Goal: Task Accomplishment & Management: Use online tool/utility

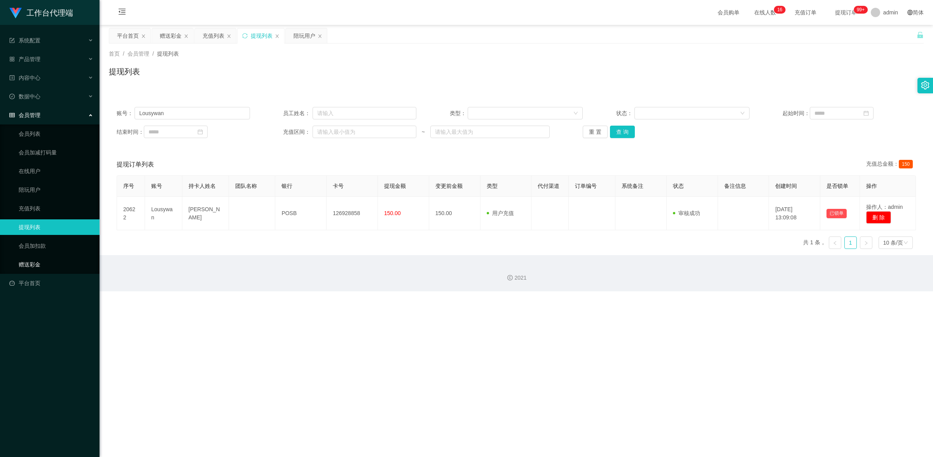
click at [51, 261] on link "赠送彩金" at bounding box center [56, 265] width 75 height 16
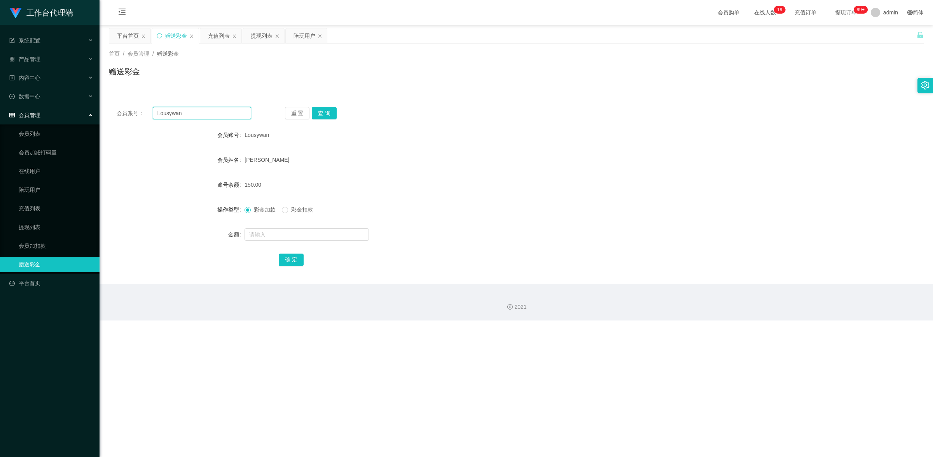
drag, startPoint x: 185, startPoint y: 114, endPoint x: 156, endPoint y: 110, distance: 29.8
click at [156, 110] on input "Lousywan" at bounding box center [202, 113] width 98 height 12
paste input "87983393"
type input "87983393"
click at [326, 113] on button "查 询" at bounding box center [324, 113] width 25 height 12
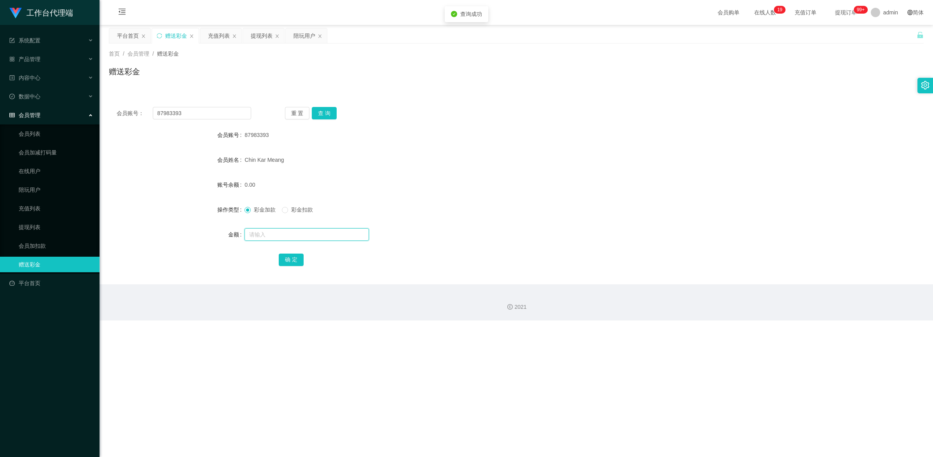
click at [273, 234] on input "text" at bounding box center [307, 234] width 124 height 12
type input "100"
click at [282, 260] on button "确 定" at bounding box center [291, 260] width 25 height 12
click at [38, 224] on link "提现列表" at bounding box center [56, 227] width 75 height 16
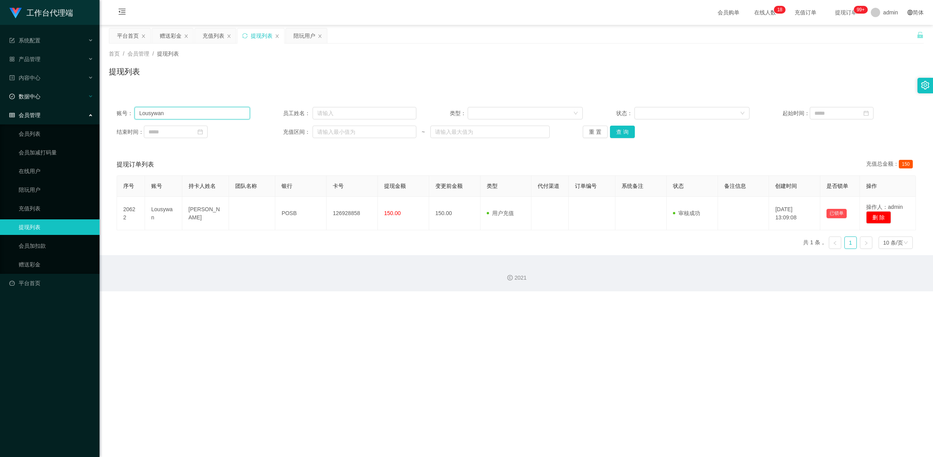
drag, startPoint x: 170, startPoint y: 114, endPoint x: 80, endPoint y: 92, distance: 92.7
click at [84, 91] on section "工作台代理端 系统配置 产品管理 内容中心 数据中心 会员管理 会员列表 会员加减打码量 在线用户 陪玩用户 充值列表 提现列表 会员加扣款 赠送彩金 平台首…" at bounding box center [466, 145] width 933 height 291
paste input "87983393"
type input "87983393"
click at [621, 136] on button "查 询" at bounding box center [622, 132] width 25 height 12
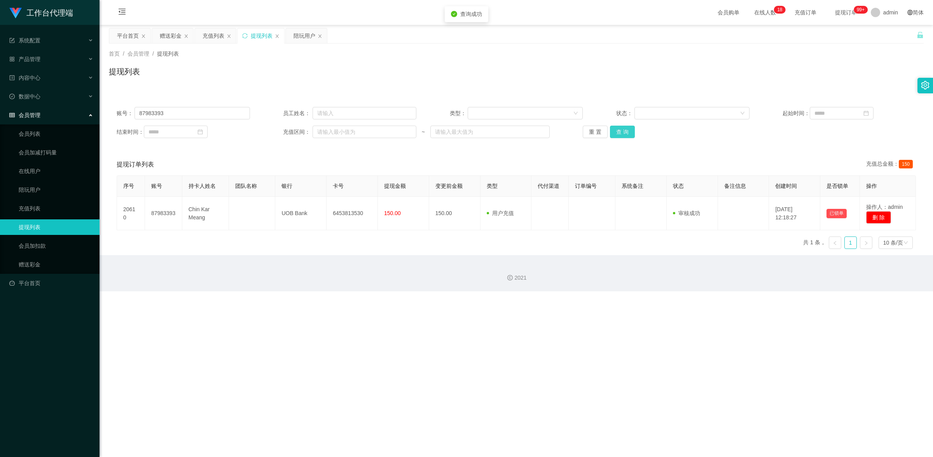
click at [623, 133] on button "查 询" at bounding box center [622, 132] width 25 height 12
click at [621, 129] on button "查 询" at bounding box center [622, 132] width 25 height 12
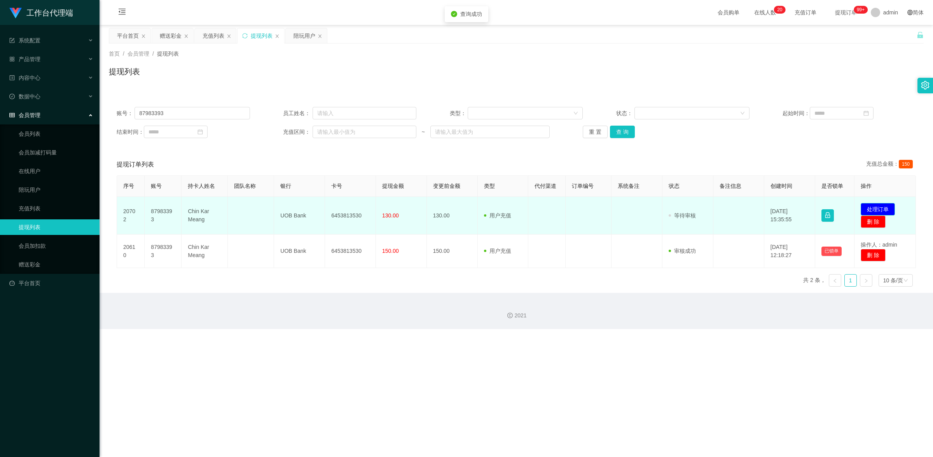
click at [868, 207] on button "处理订单" at bounding box center [878, 209] width 34 height 12
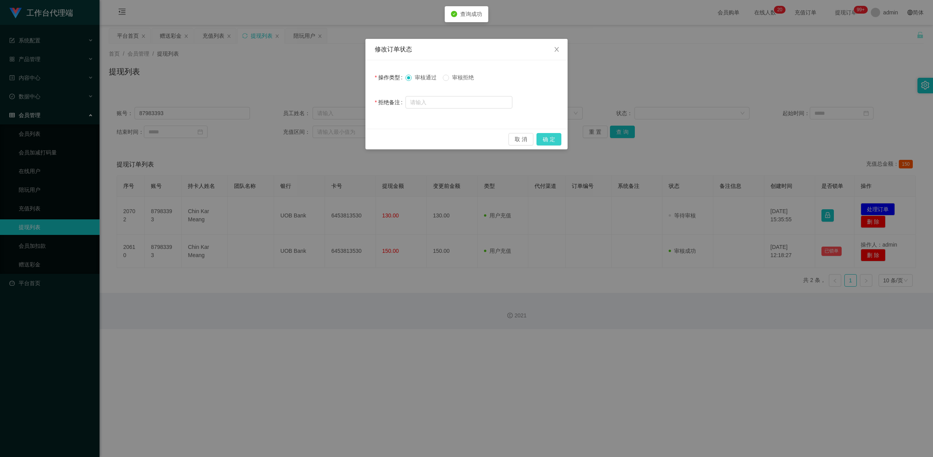
click at [556, 139] on button "确 定" at bounding box center [549, 139] width 25 height 12
